Goal: Browse casually: Explore the website without a specific task or goal

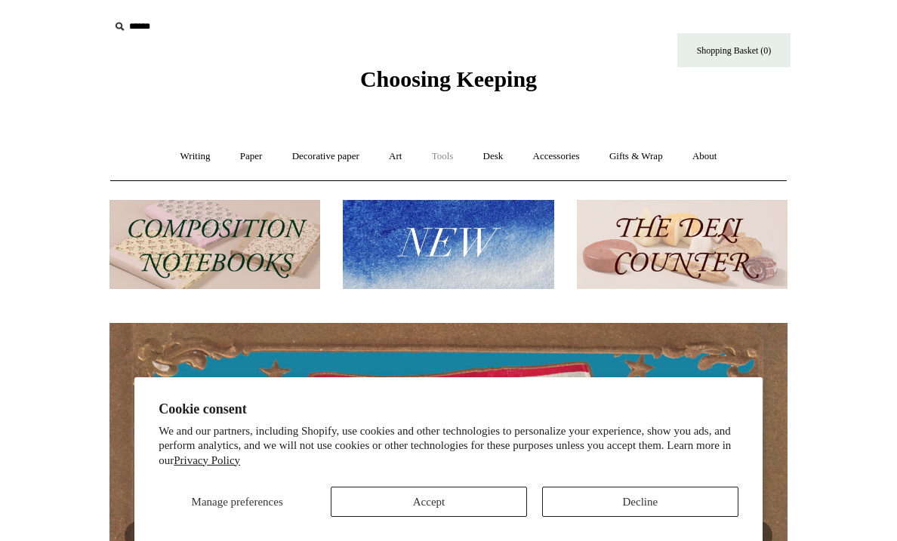
click at [447, 151] on link "Tools +" at bounding box center [442, 157] width 49 height 40
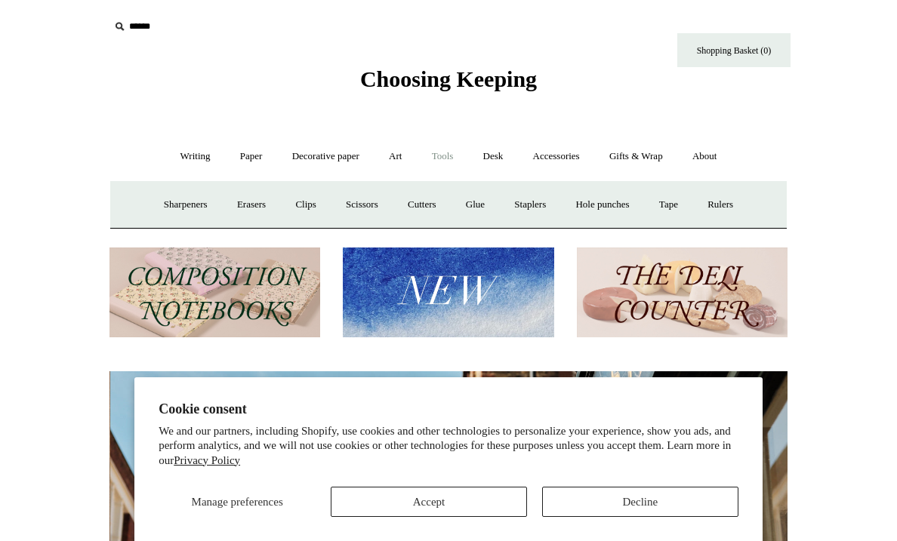
scroll to position [0, 678]
click at [361, 201] on link "Scissors" at bounding box center [362, 205] width 60 height 40
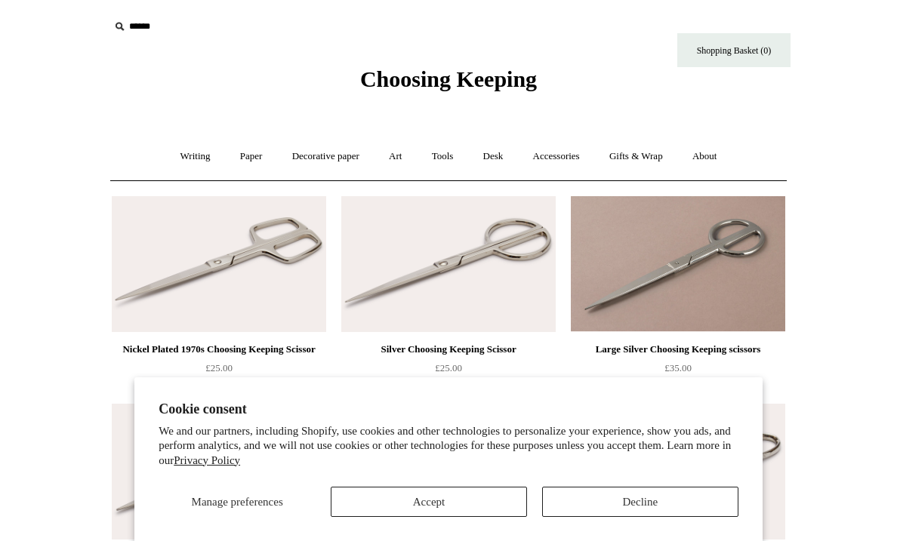
click at [491, 507] on button "Accept" at bounding box center [429, 502] width 196 height 30
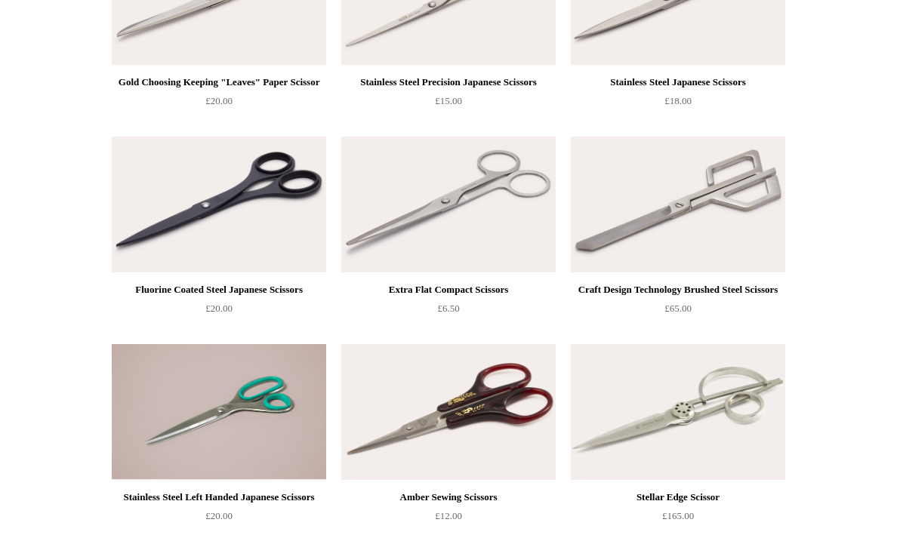
scroll to position [782, 0]
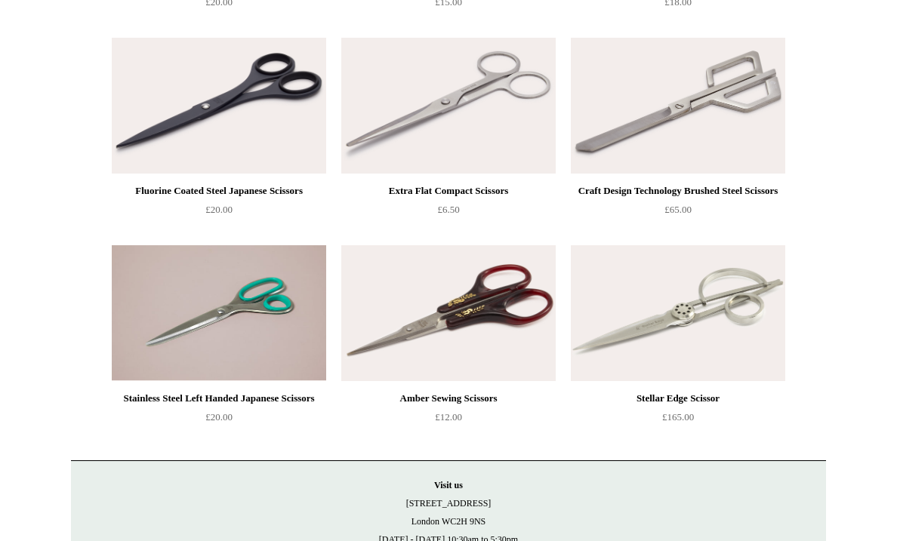
click at [682, 327] on img at bounding box center [678, 313] width 214 height 136
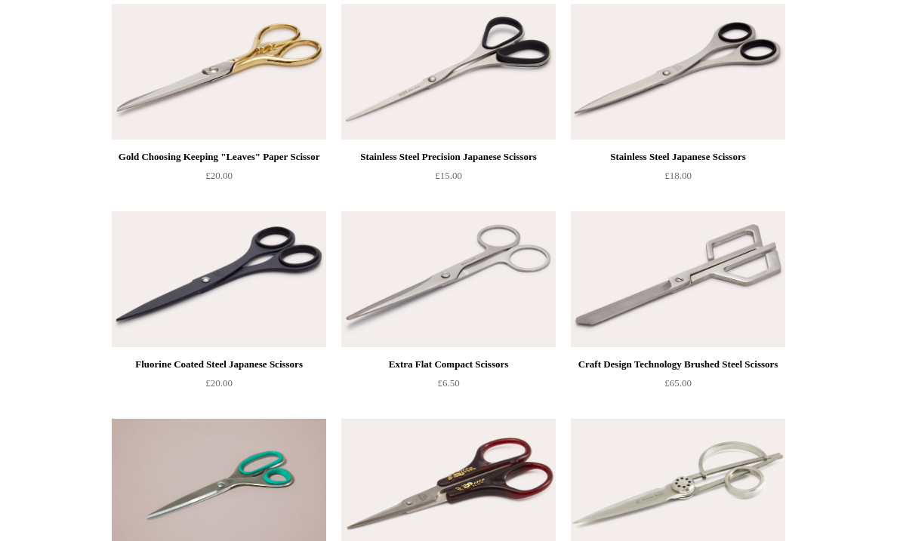
scroll to position [433, 0]
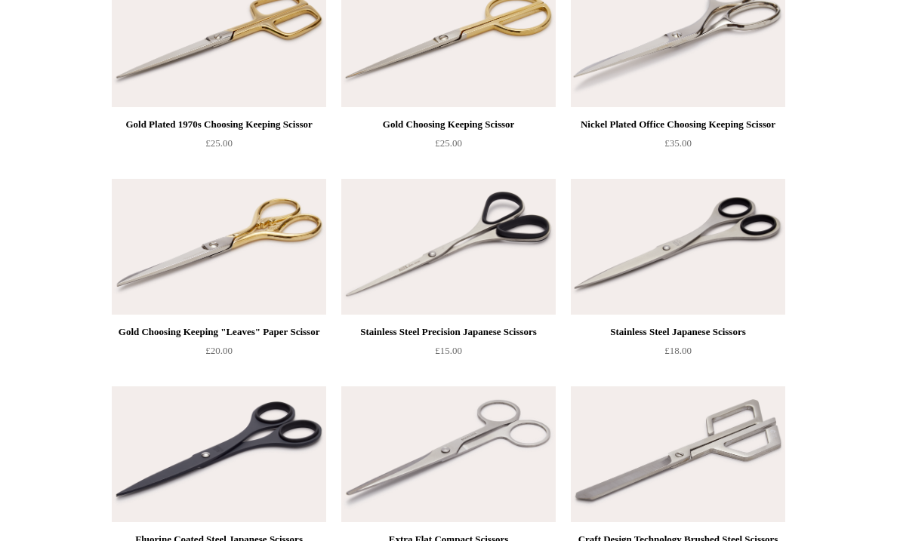
click at [214, 243] on img at bounding box center [219, 247] width 214 height 136
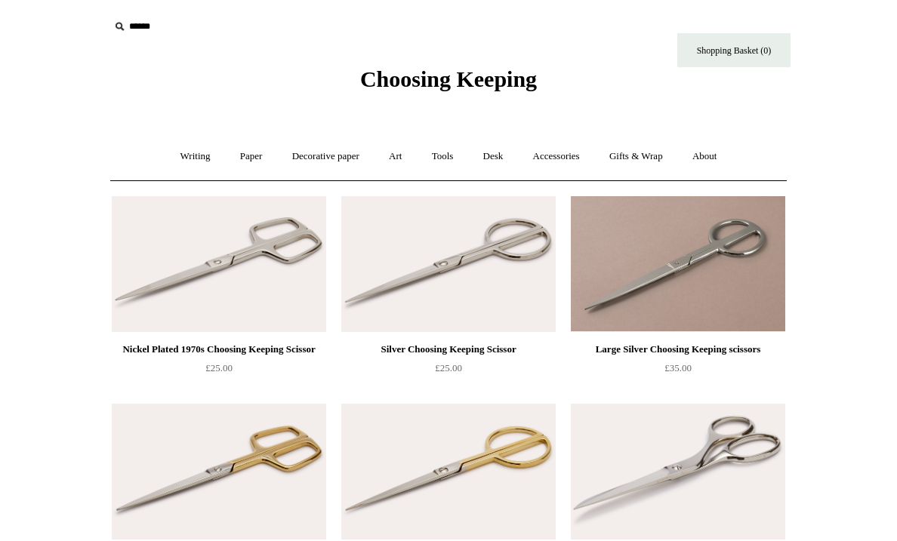
scroll to position [0, 0]
click at [341, 159] on link "Decorative paper +" at bounding box center [326, 157] width 94 height 40
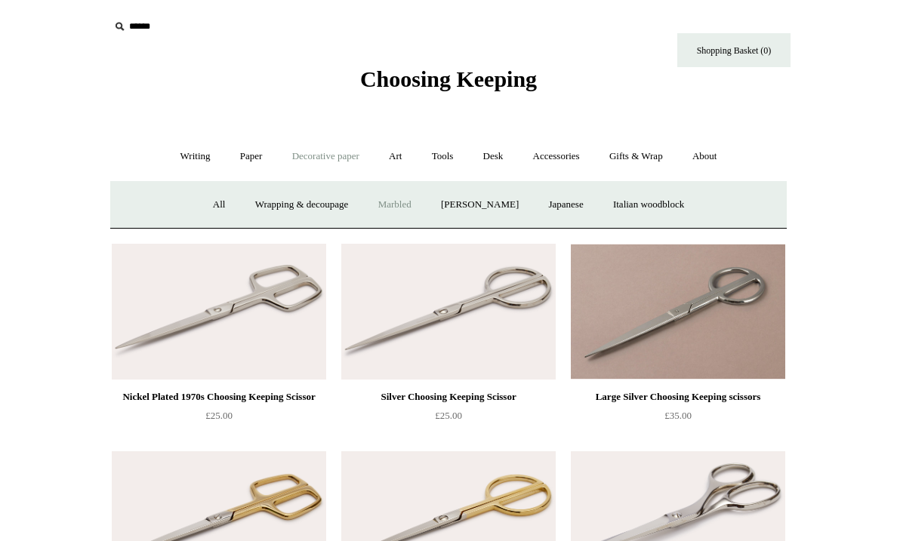
click at [405, 199] on link "Marbled" at bounding box center [395, 205] width 60 height 40
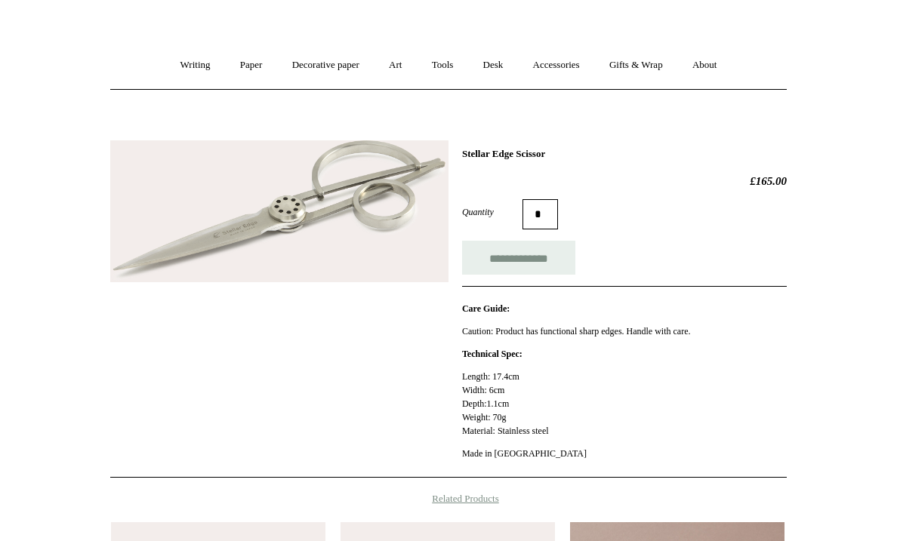
scroll to position [90, 0]
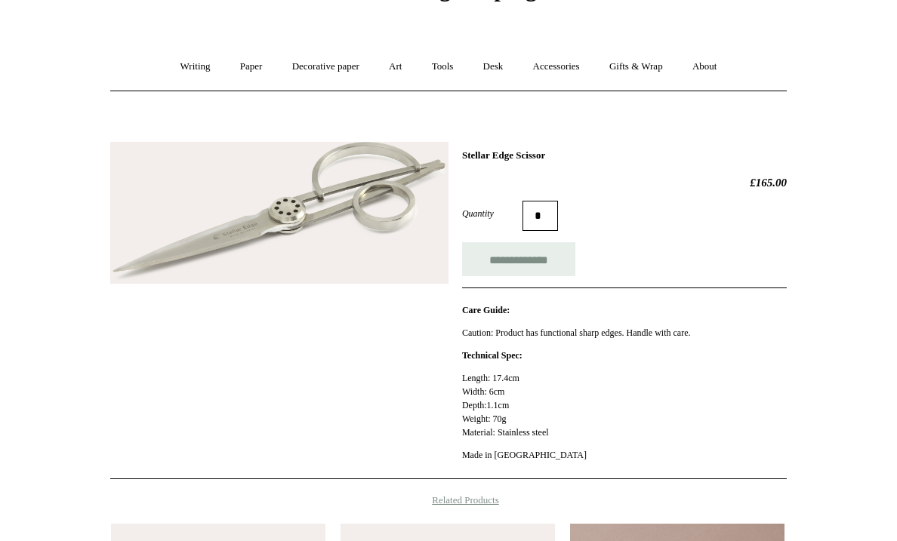
click at [411, 233] on img at bounding box center [279, 213] width 338 height 143
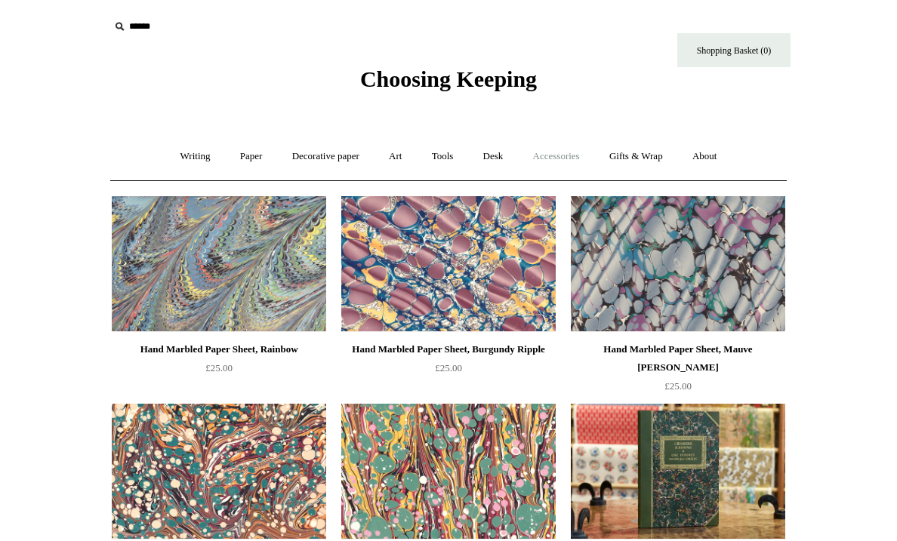
click at [552, 161] on link "Accessories +" at bounding box center [557, 157] width 74 height 40
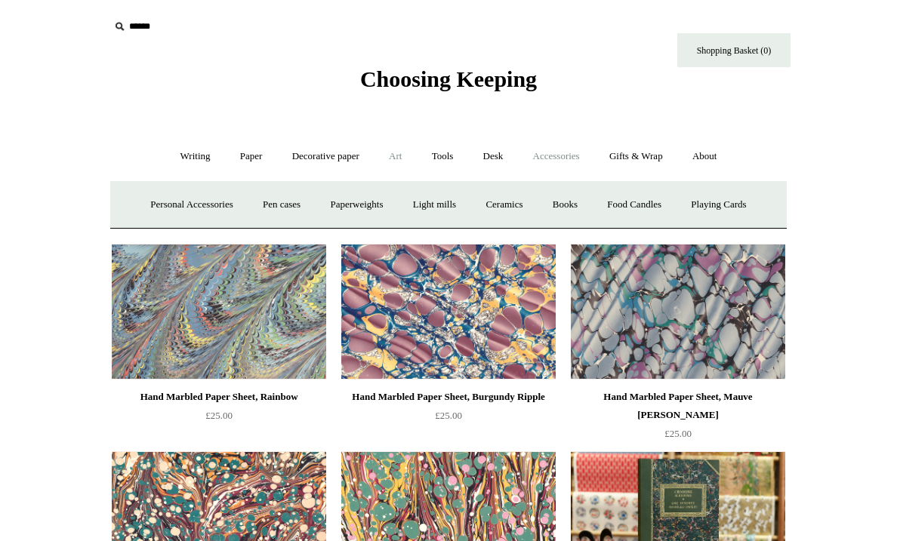
click at [401, 157] on link "Art +" at bounding box center [395, 157] width 40 height 40
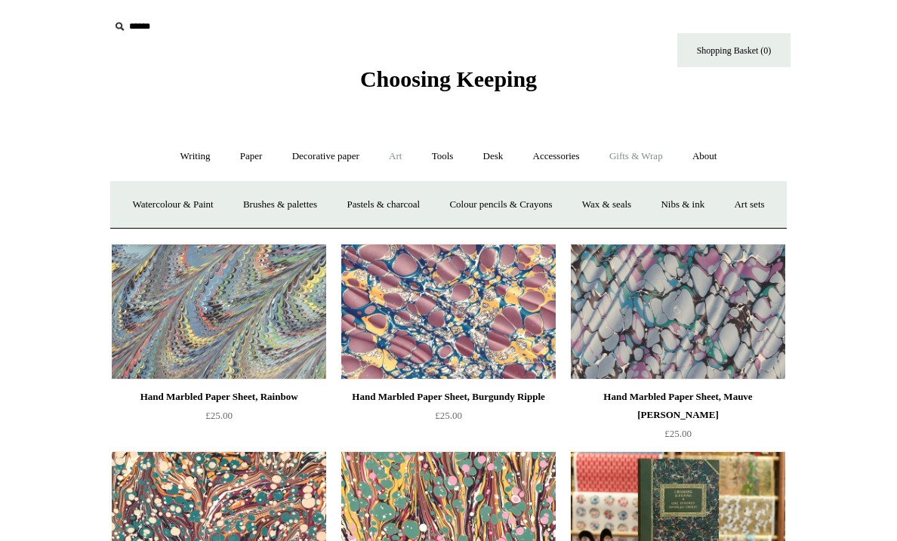
click at [651, 156] on link "Gifts & Wrap +" at bounding box center [636, 157] width 81 height 40
click at [636, 200] on link "Stickers" at bounding box center [606, 205] width 59 height 40
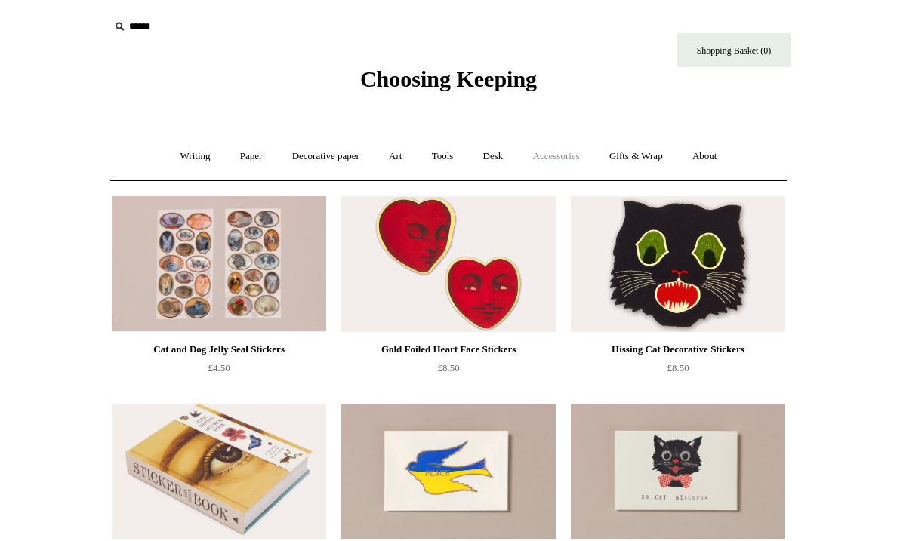
click at [559, 154] on link "Accessories +" at bounding box center [557, 157] width 74 height 40
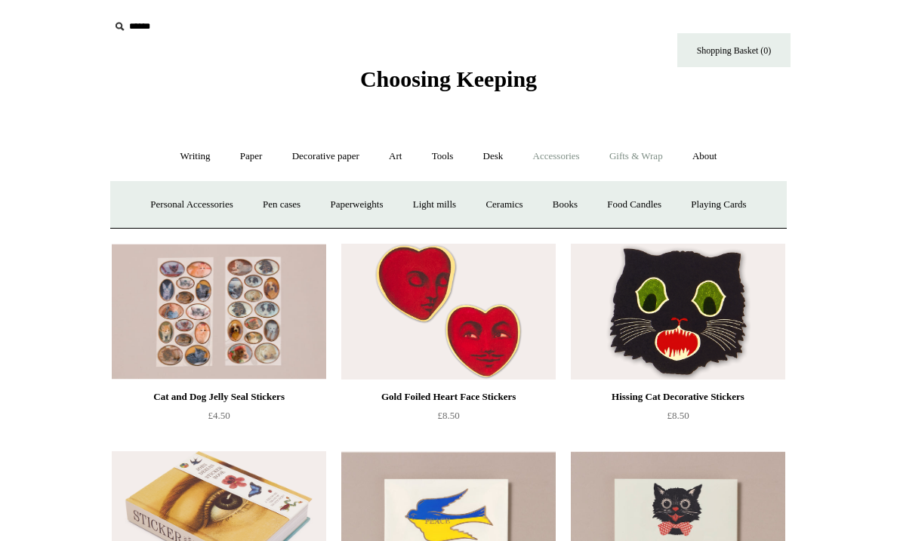
click at [646, 162] on link "Gifts & Wrap +" at bounding box center [636, 157] width 81 height 40
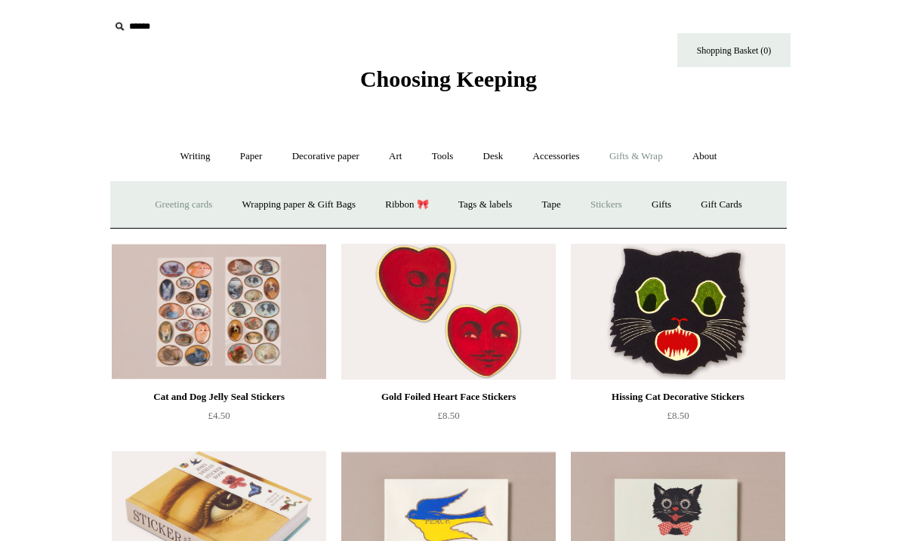
click at [188, 202] on link "Greeting cards +" at bounding box center [183, 205] width 85 height 40
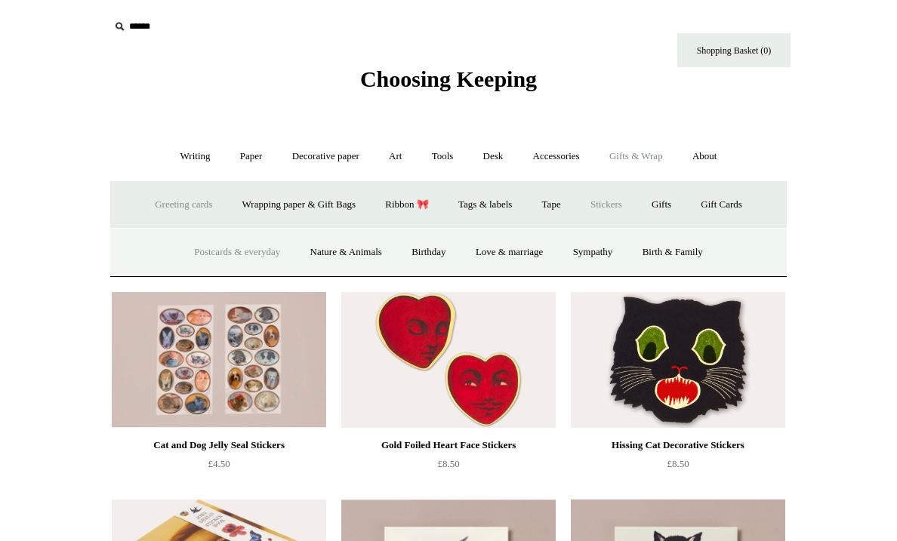
click at [227, 249] on link "Postcards & everyday" at bounding box center [236, 253] width 113 height 40
